Goal: Obtain resource: Obtain resource

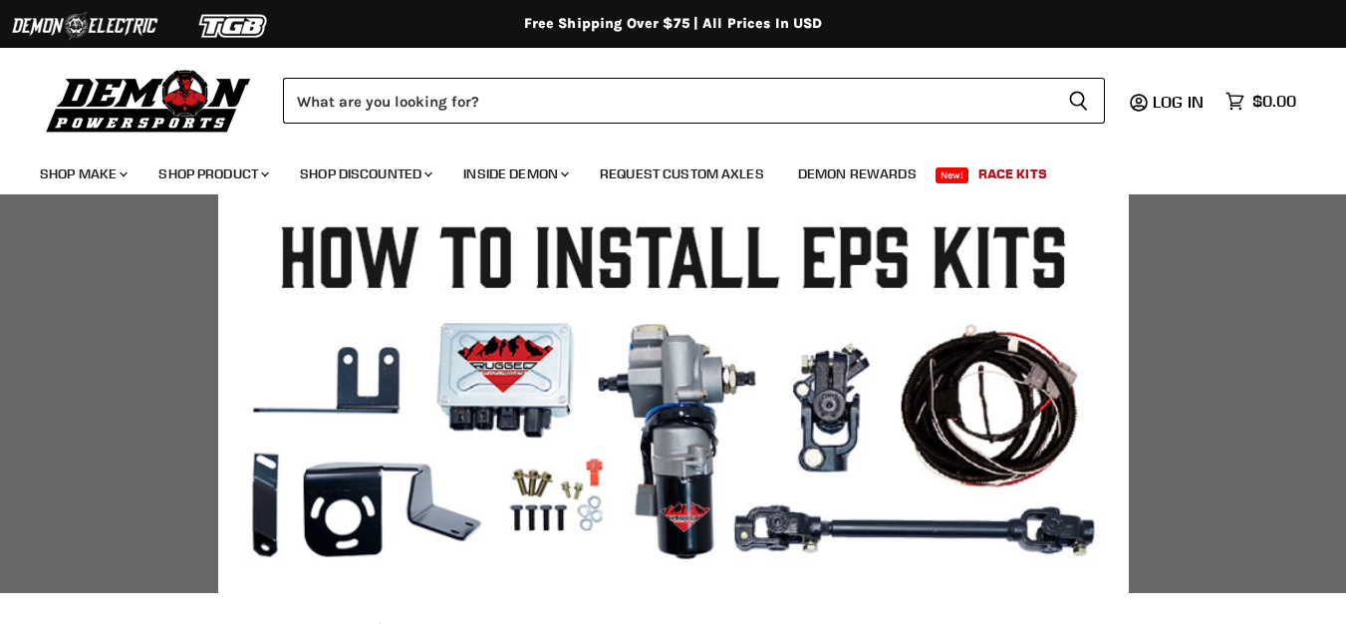
click at [1345, 624] on html "Skip to content Shop our brands: Shop our brands: Free Shipping Over $75 | All …" at bounding box center [673, 312] width 1346 height 624
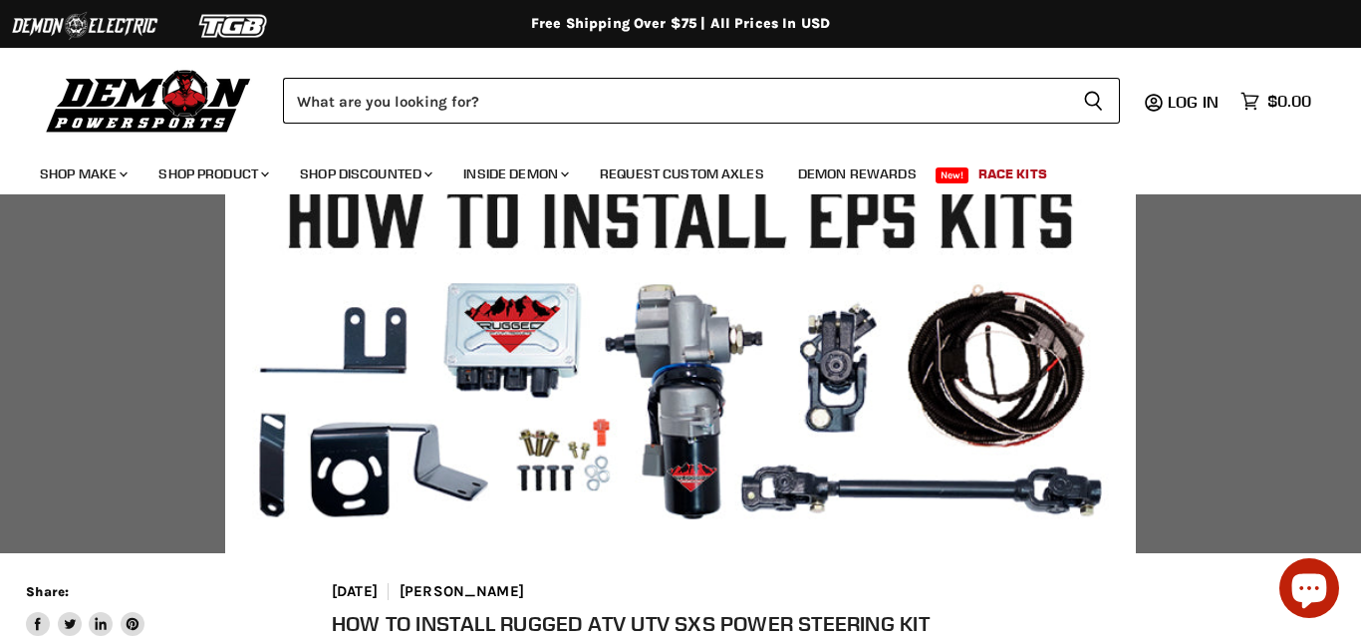
click at [1345, 616] on div "Close dialog JOIN THE TEAM. Sign Up to Receive Special Offers! Be The First To …" at bounding box center [680, 319] width 1361 height 639
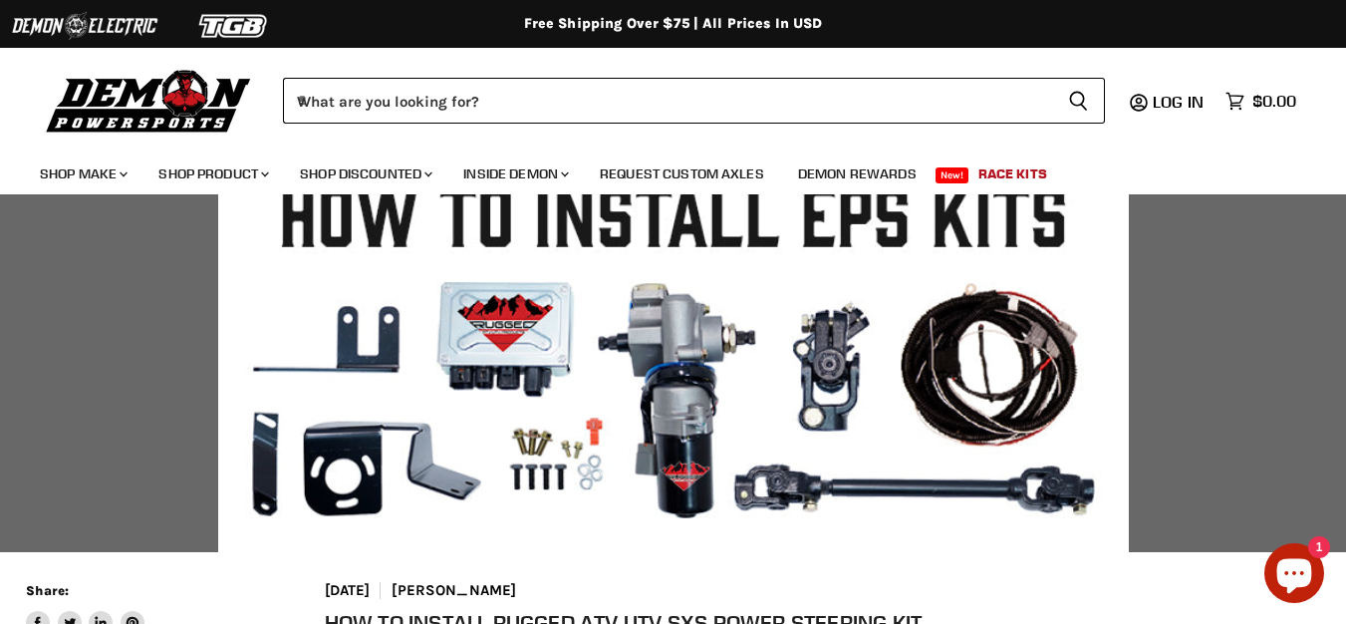
scroll to position [0, 0]
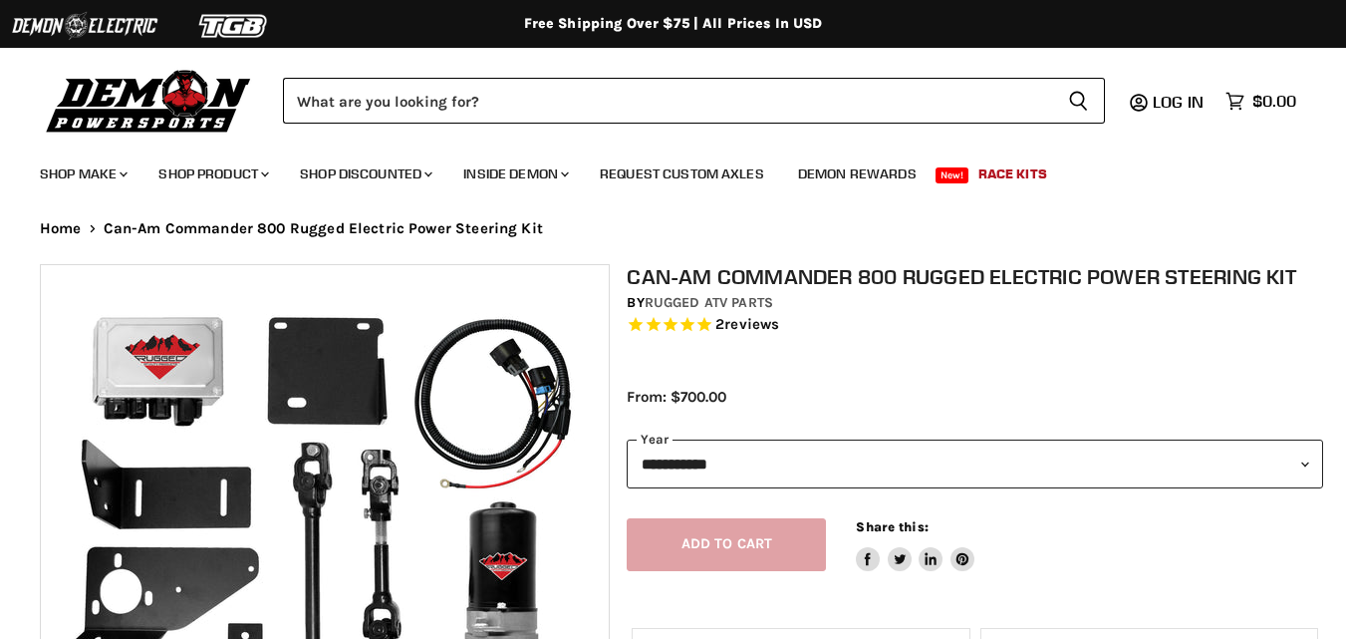
select select "******"
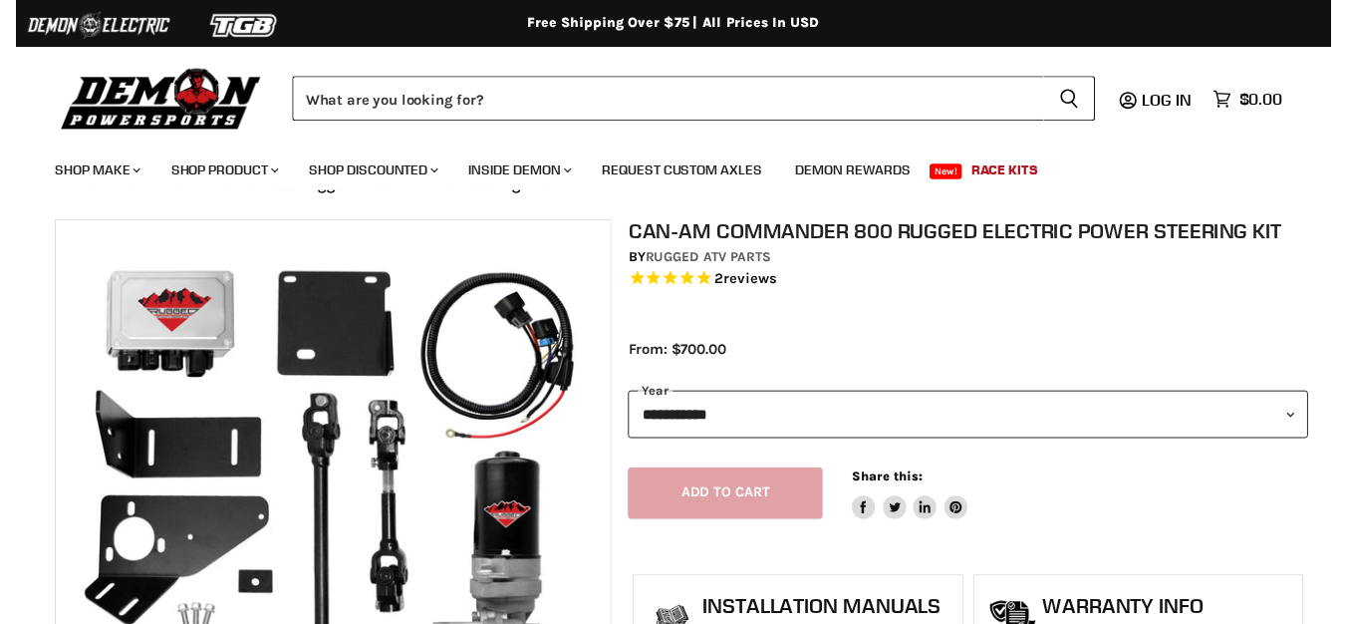
scroll to position [80, 0]
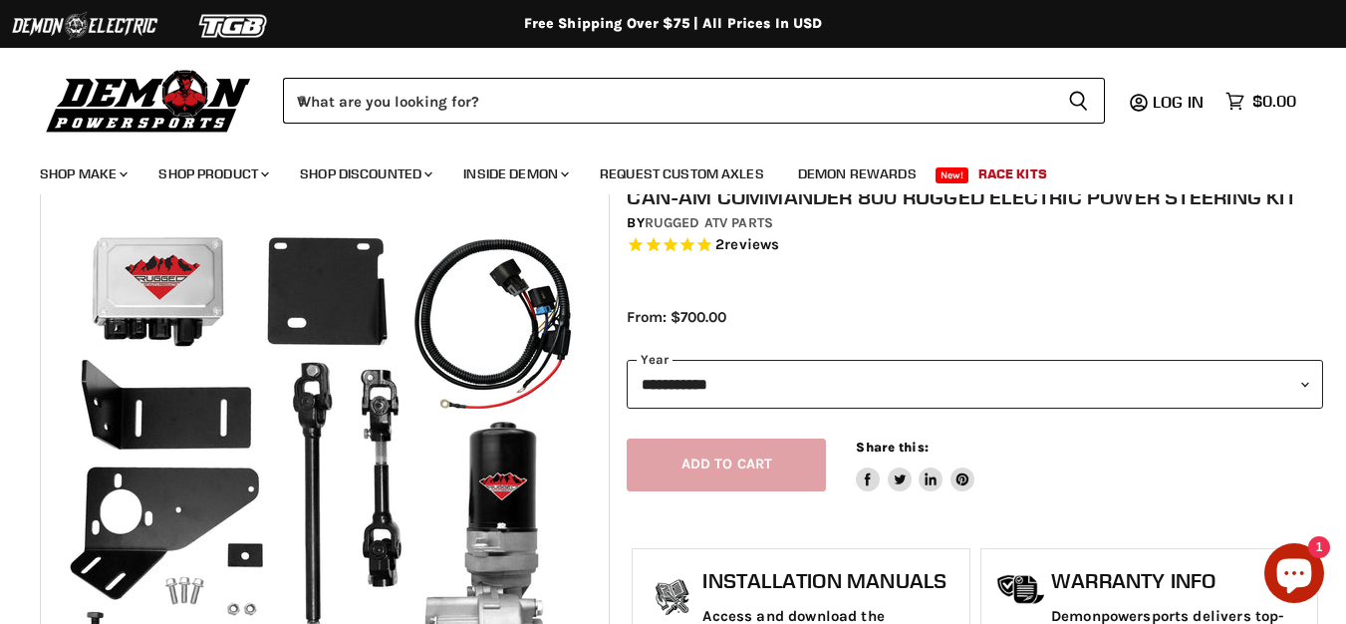
click at [1345, 544] on html "Skip to content Shop our brands: Shop our brands: Free Shipping Over $75 | All …" at bounding box center [673, 232] width 1346 height 624
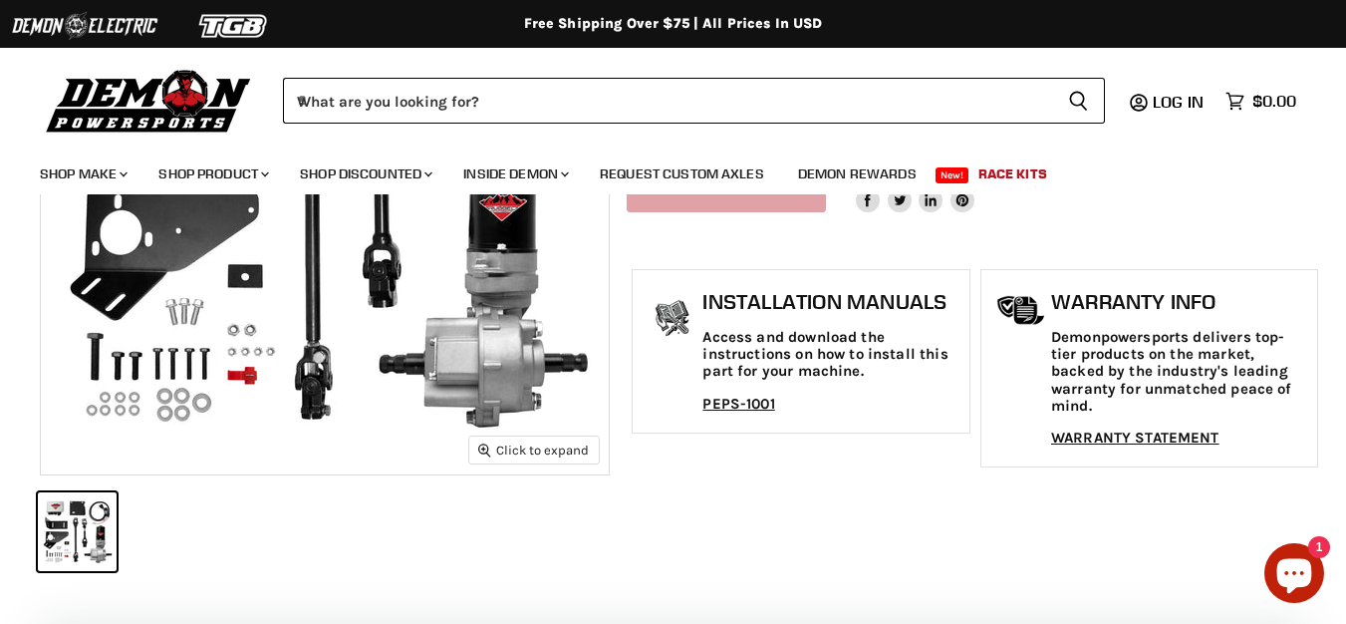
scroll to position [399, 0]
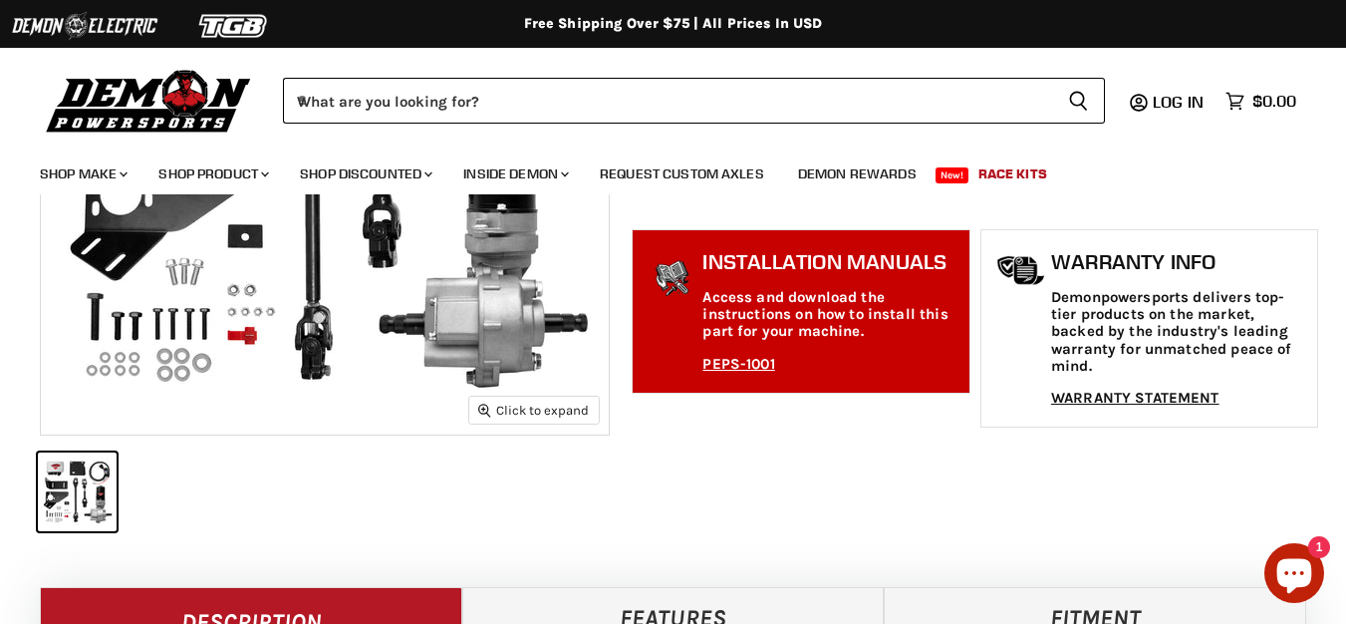
click at [813, 328] on p "Access and download the instructions on how to install this part for your machi…" at bounding box center [830, 315] width 257 height 52
click at [728, 363] on link "PEPS-1001" at bounding box center [738, 364] width 72 height 18
